Goal: Task Accomplishment & Management: Manage account settings

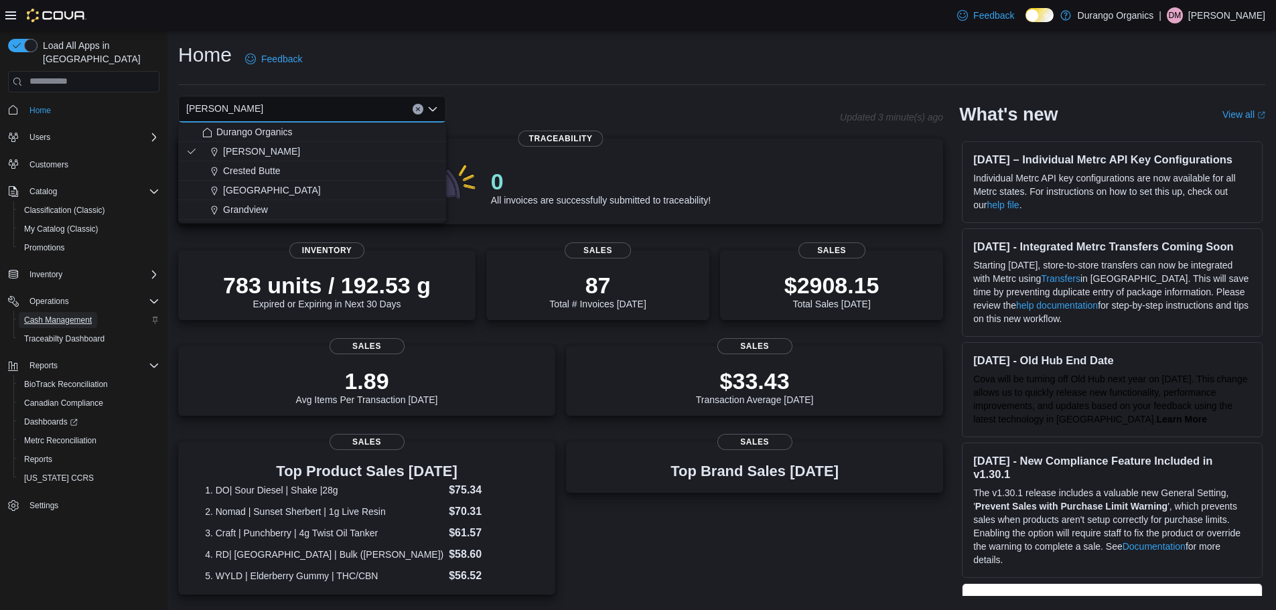
click at [78, 315] on span "Cash Management" at bounding box center [58, 320] width 68 height 11
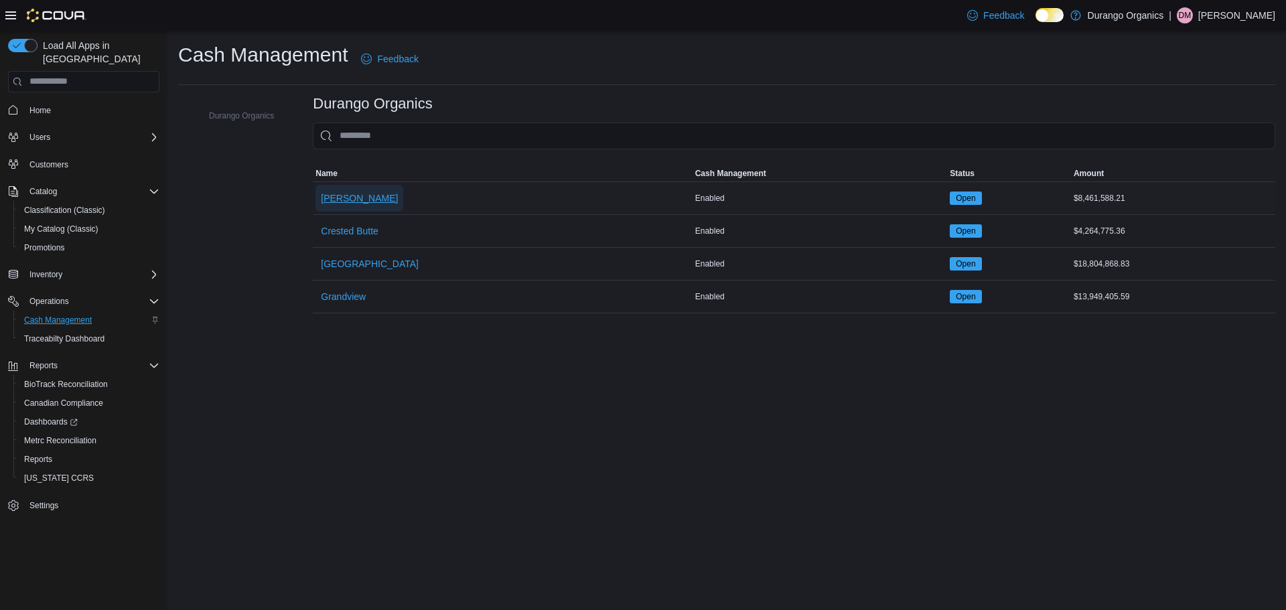
click at [328, 204] on span "[PERSON_NAME]" at bounding box center [359, 198] width 77 height 13
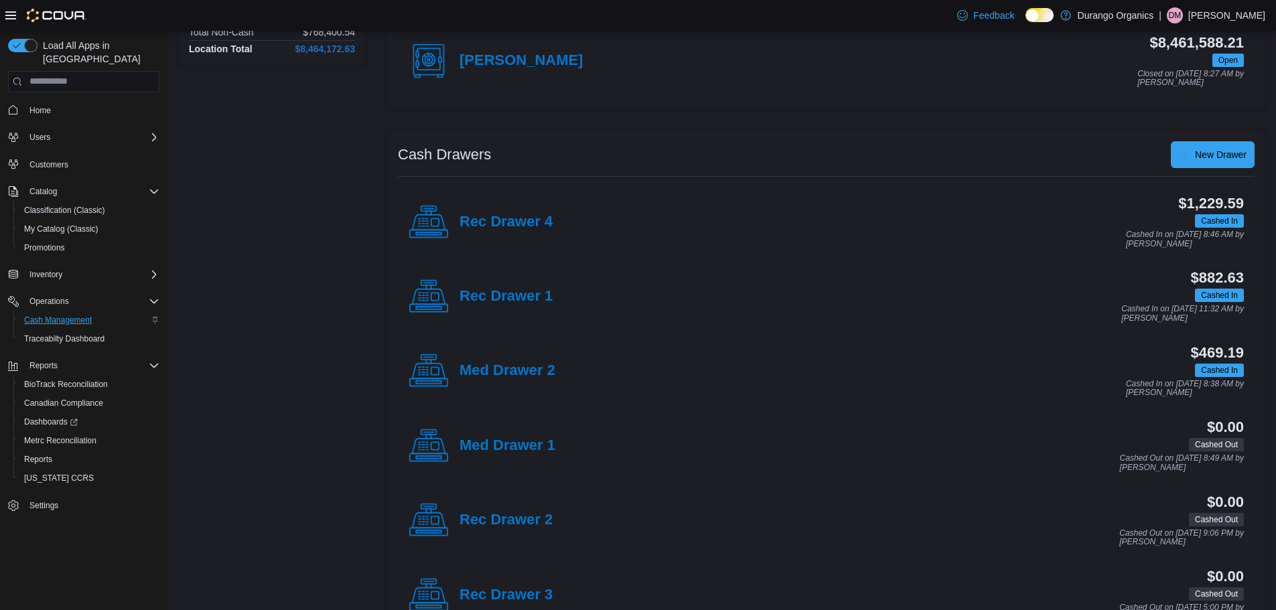
scroll to position [137, 0]
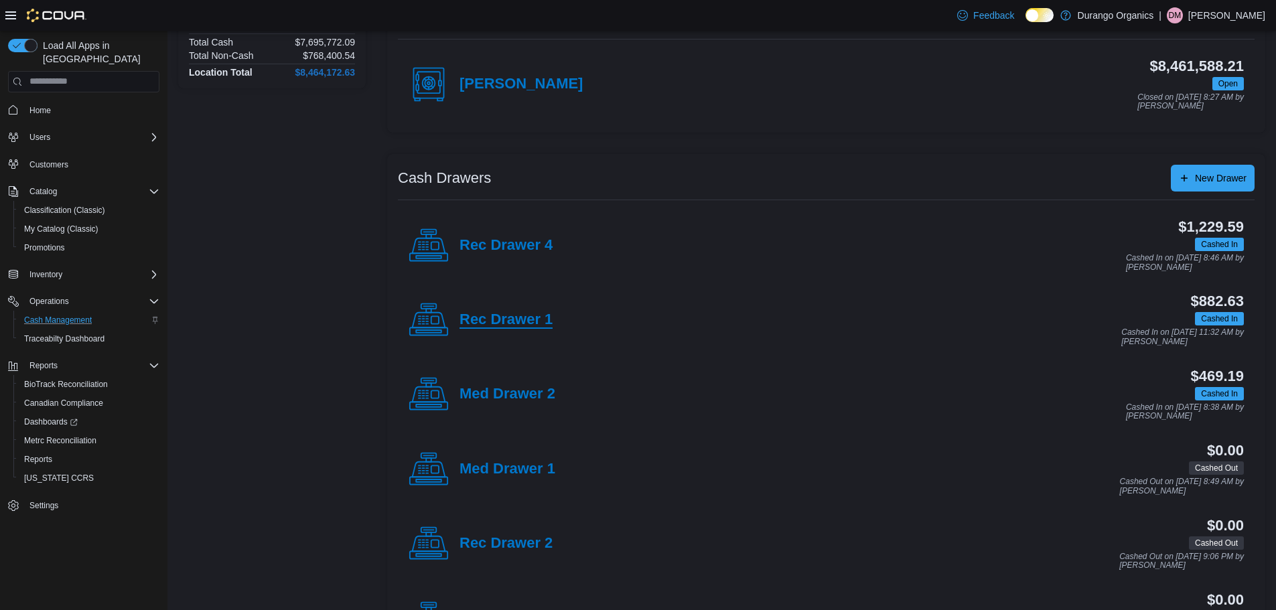
click at [502, 321] on h4 "Rec Drawer 1" at bounding box center [505, 319] width 93 height 17
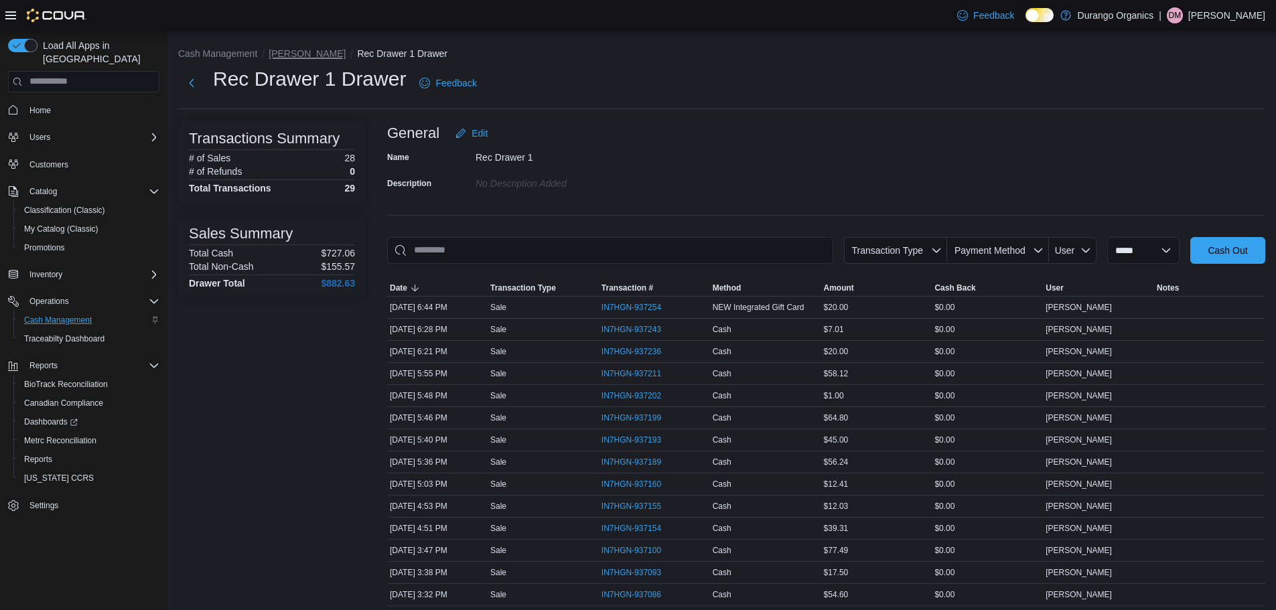
click at [283, 52] on button "[PERSON_NAME]" at bounding box center [307, 53] width 77 height 11
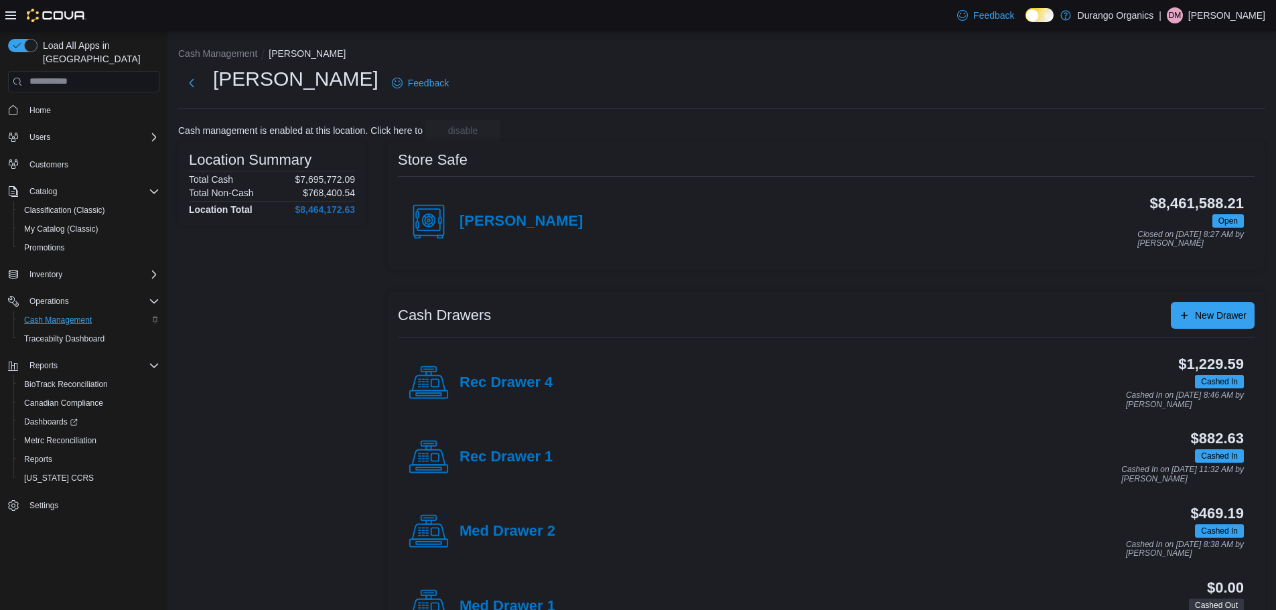
click at [500, 372] on div "Rec Drawer 4" at bounding box center [481, 383] width 144 height 40
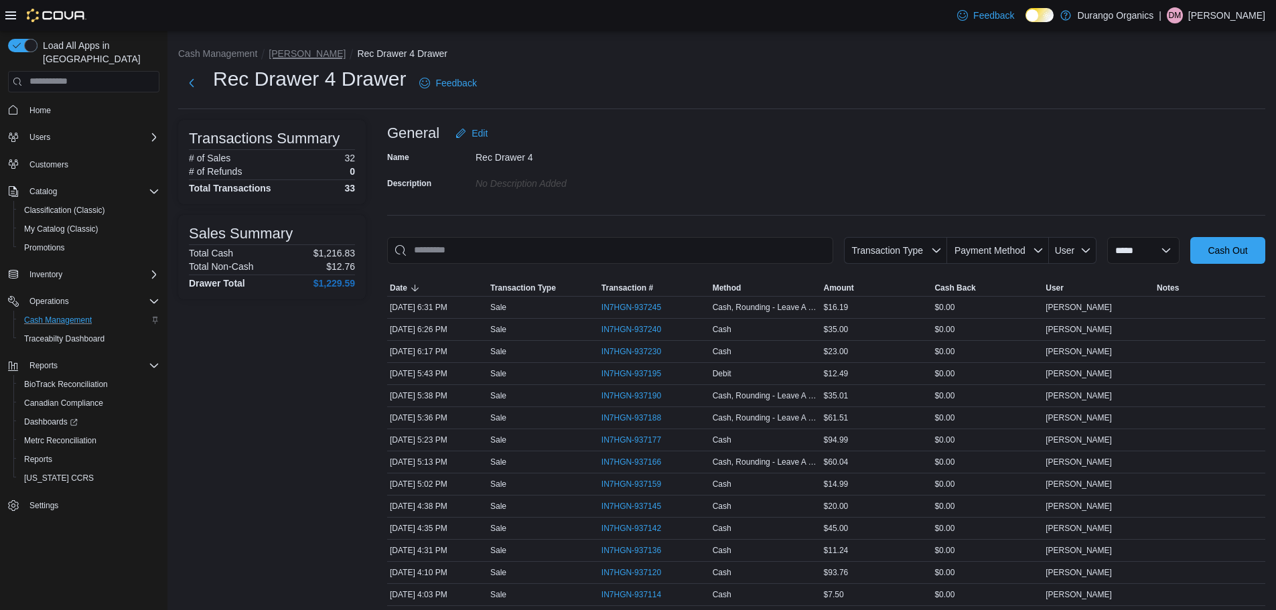
click at [277, 49] on button "[PERSON_NAME]" at bounding box center [307, 53] width 77 height 11
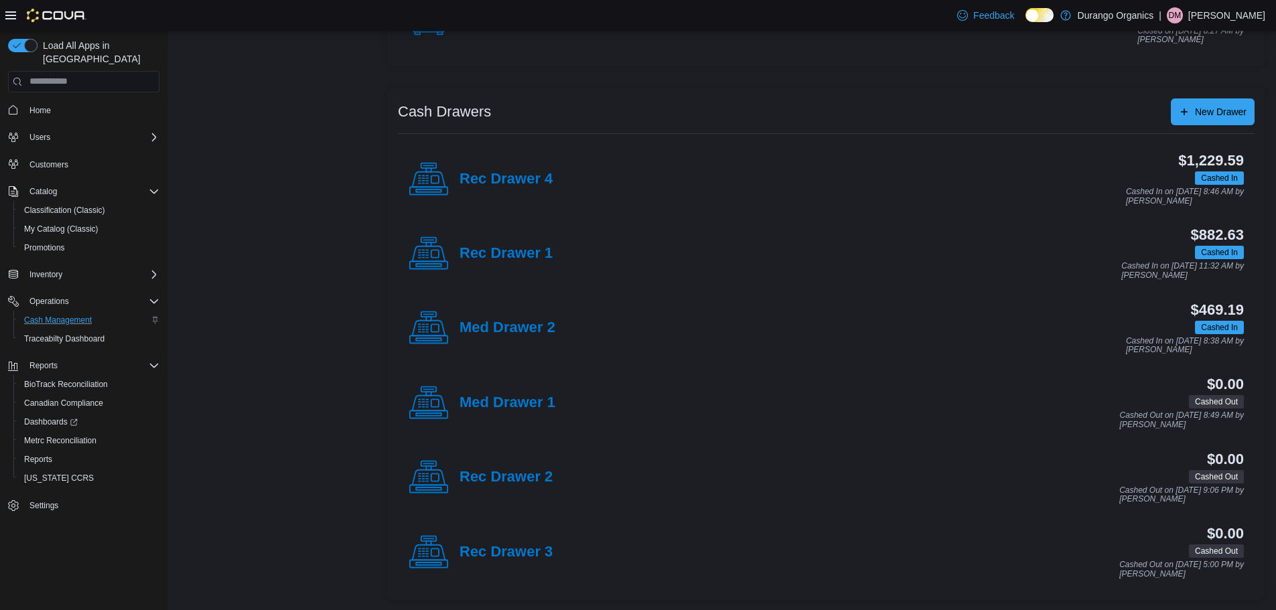
scroll to position [204, 0]
click at [510, 556] on h4 "Rec Drawer 3" at bounding box center [505, 551] width 93 height 17
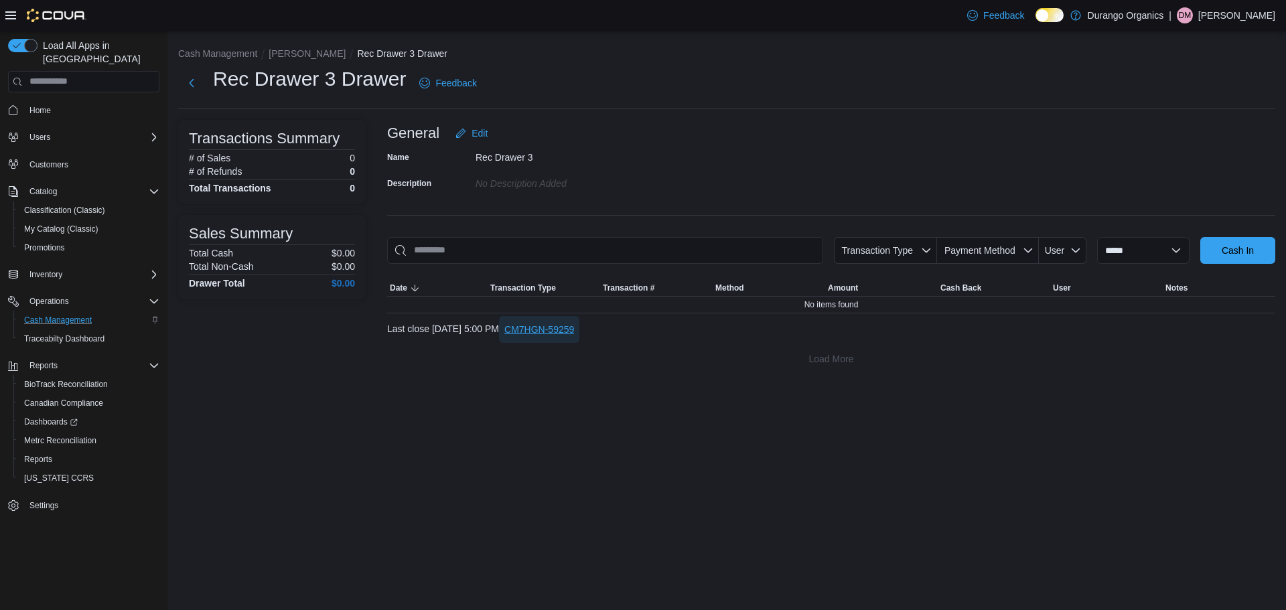
click at [574, 337] on span "CM7HGN-59259" at bounding box center [539, 329] width 70 height 27
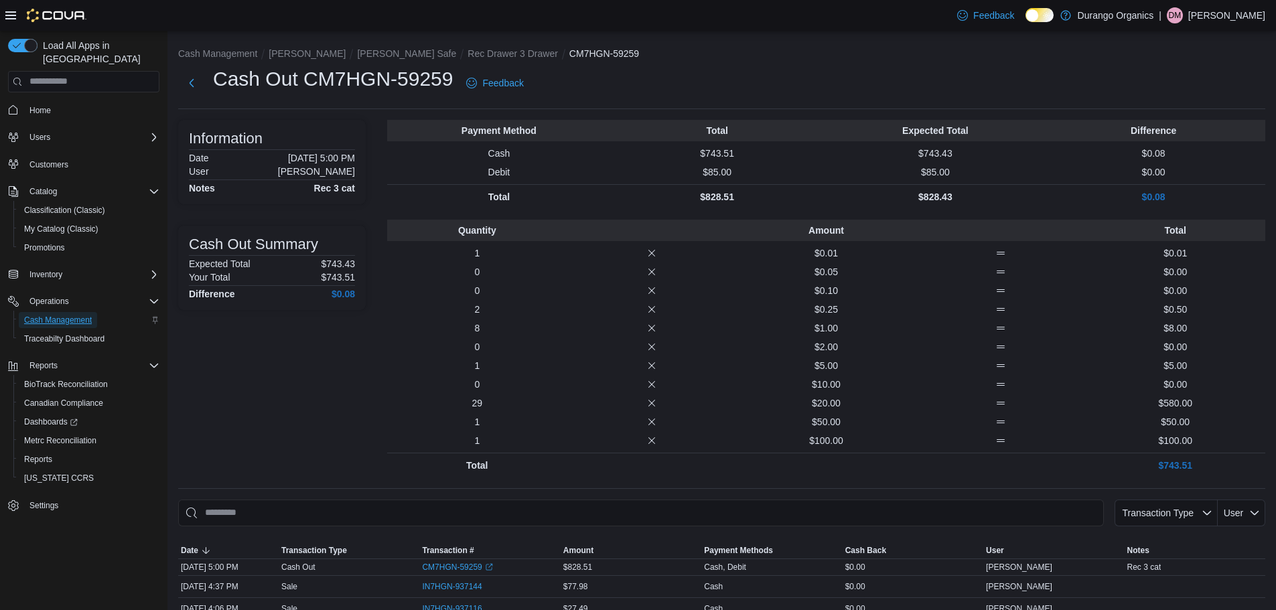
click at [69, 315] on span "Cash Management" at bounding box center [58, 320] width 68 height 11
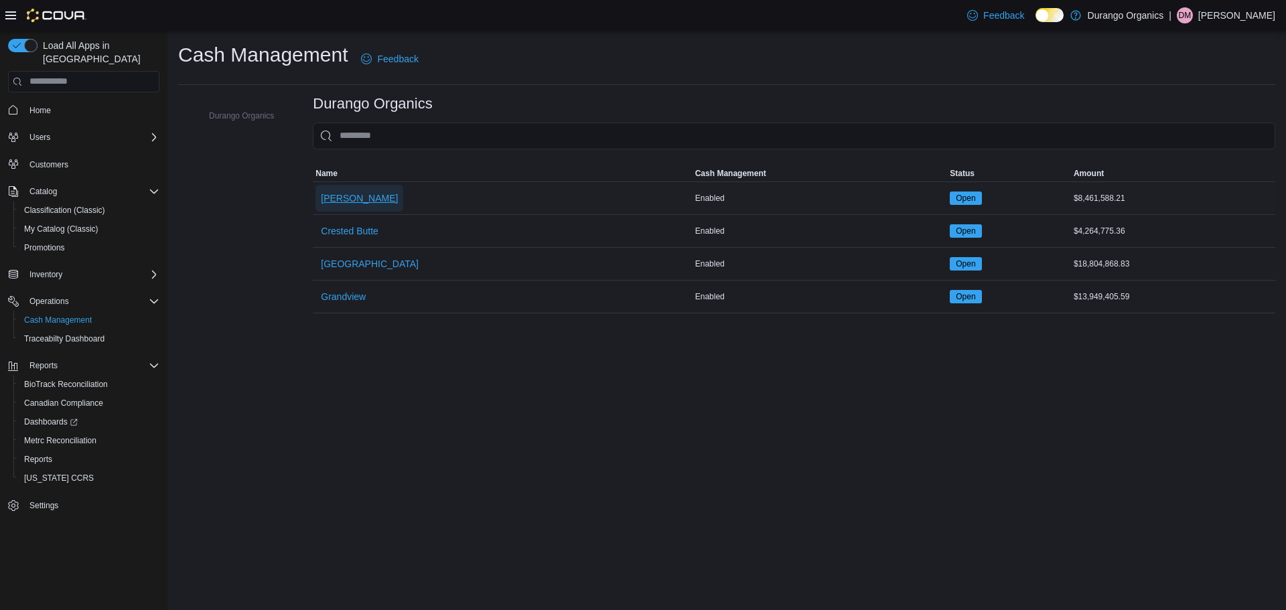
click at [332, 194] on span "[PERSON_NAME]" at bounding box center [359, 198] width 77 height 13
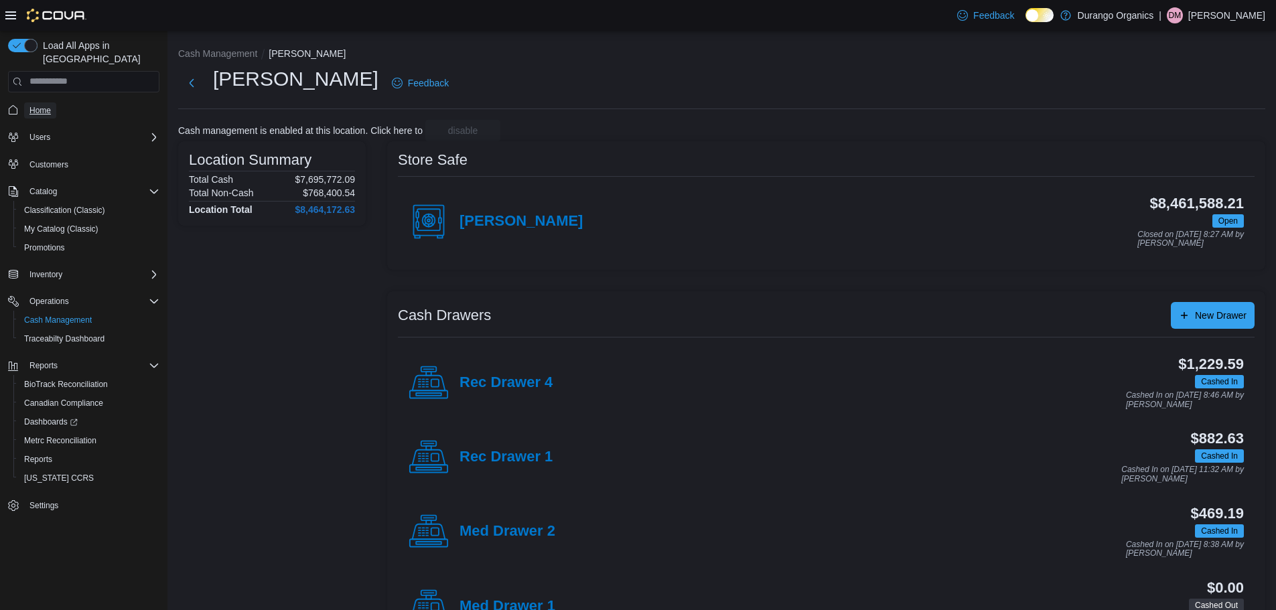
click at [44, 105] on span "Home" at bounding box center [39, 110] width 21 height 11
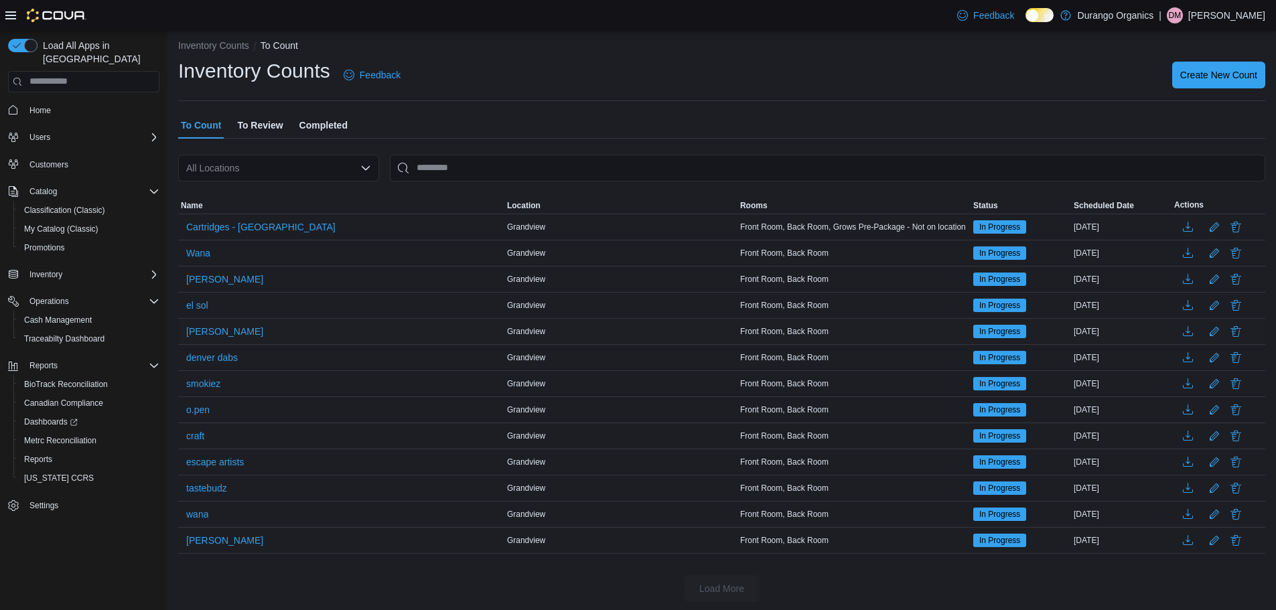
scroll to position [11, 0]
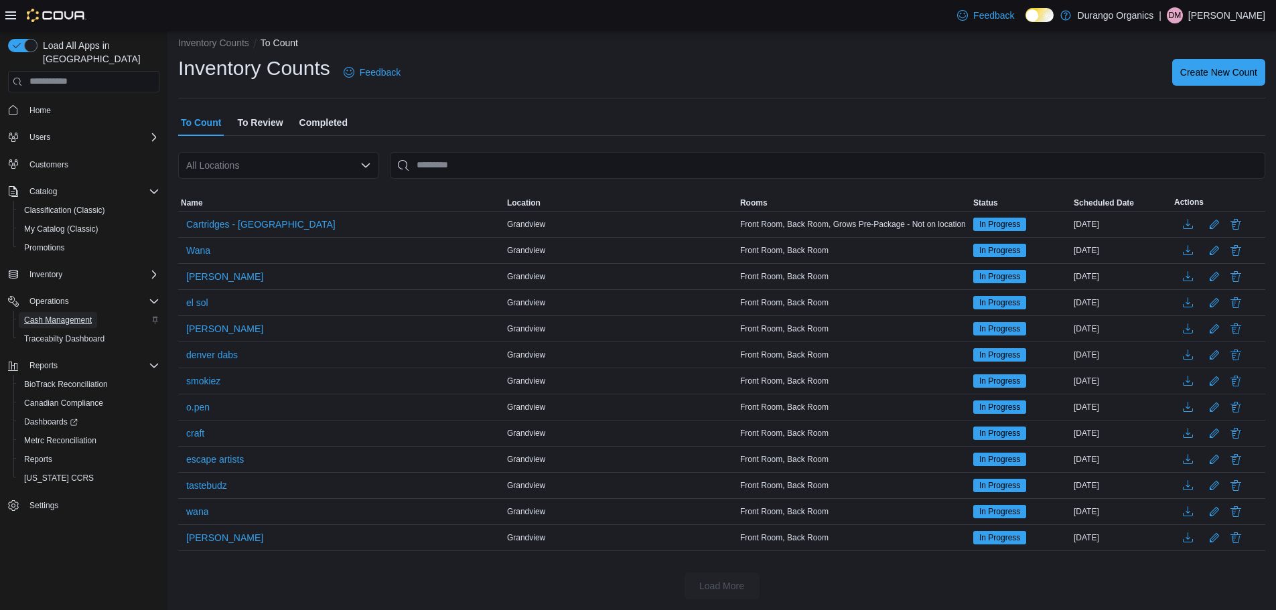
click at [80, 315] on span "Cash Management" at bounding box center [58, 320] width 68 height 11
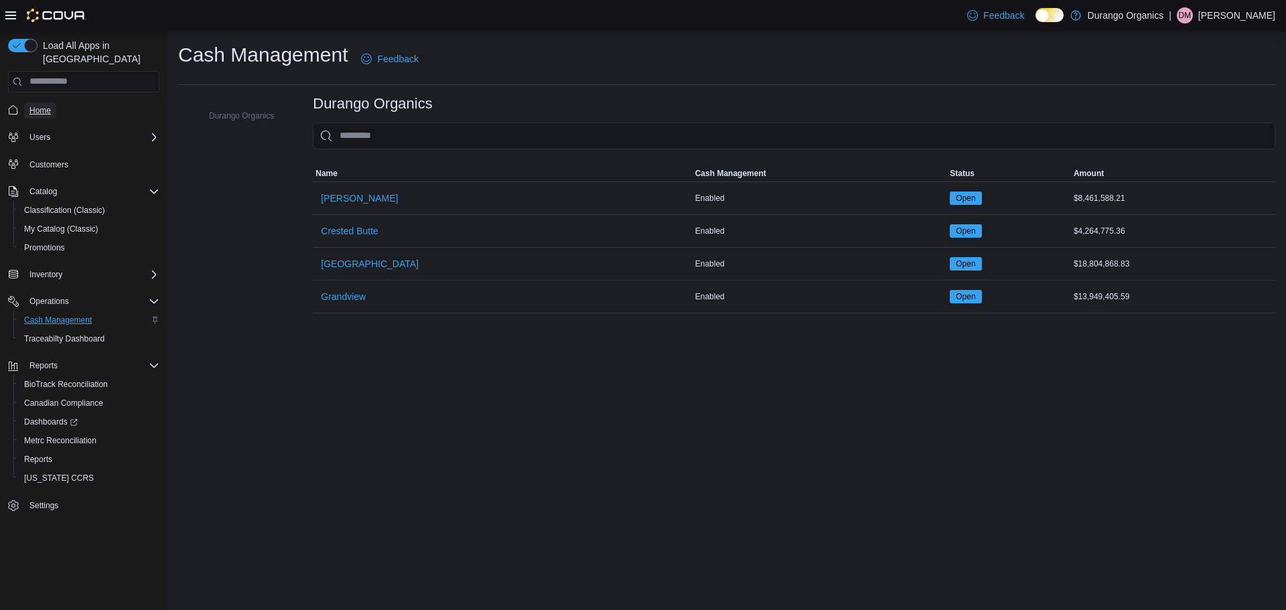
click at [36, 105] on span "Home" at bounding box center [39, 110] width 21 height 11
